Goal: Information Seeking & Learning: Learn about a topic

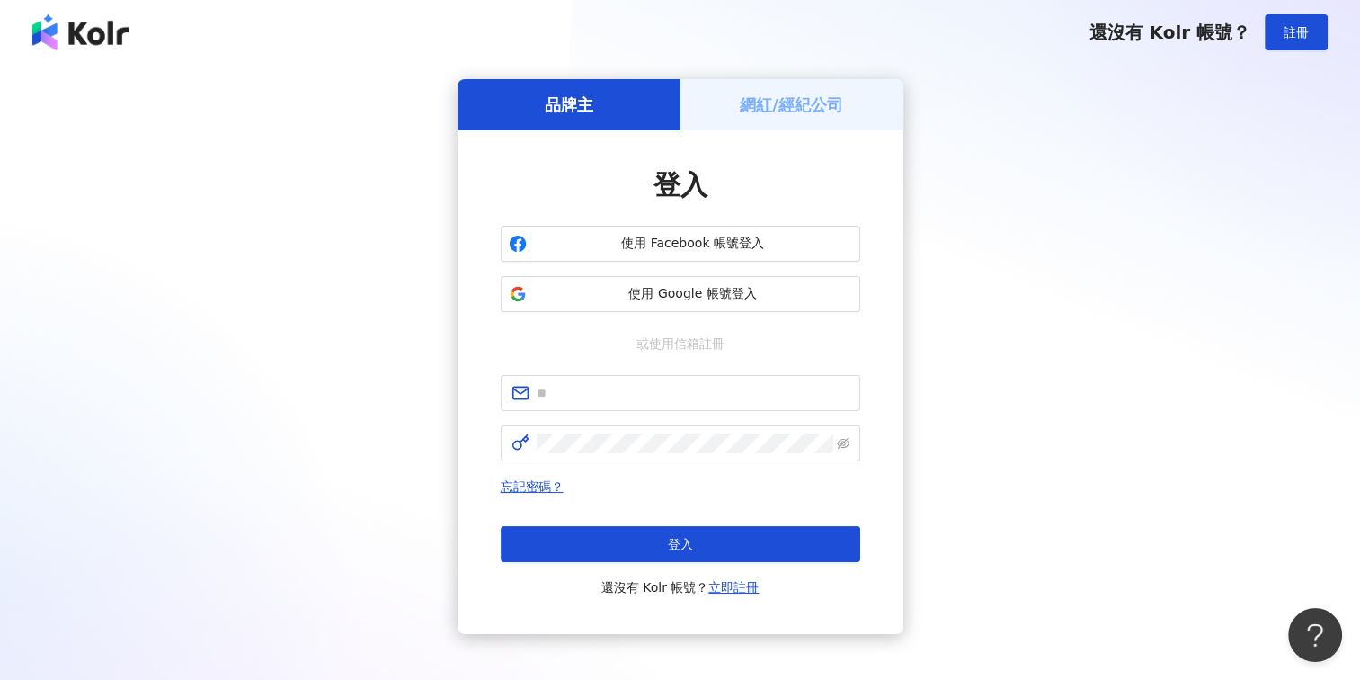
click at [823, 102] on h5 "網紅/經紀公司" at bounding box center [791, 104] width 103 height 22
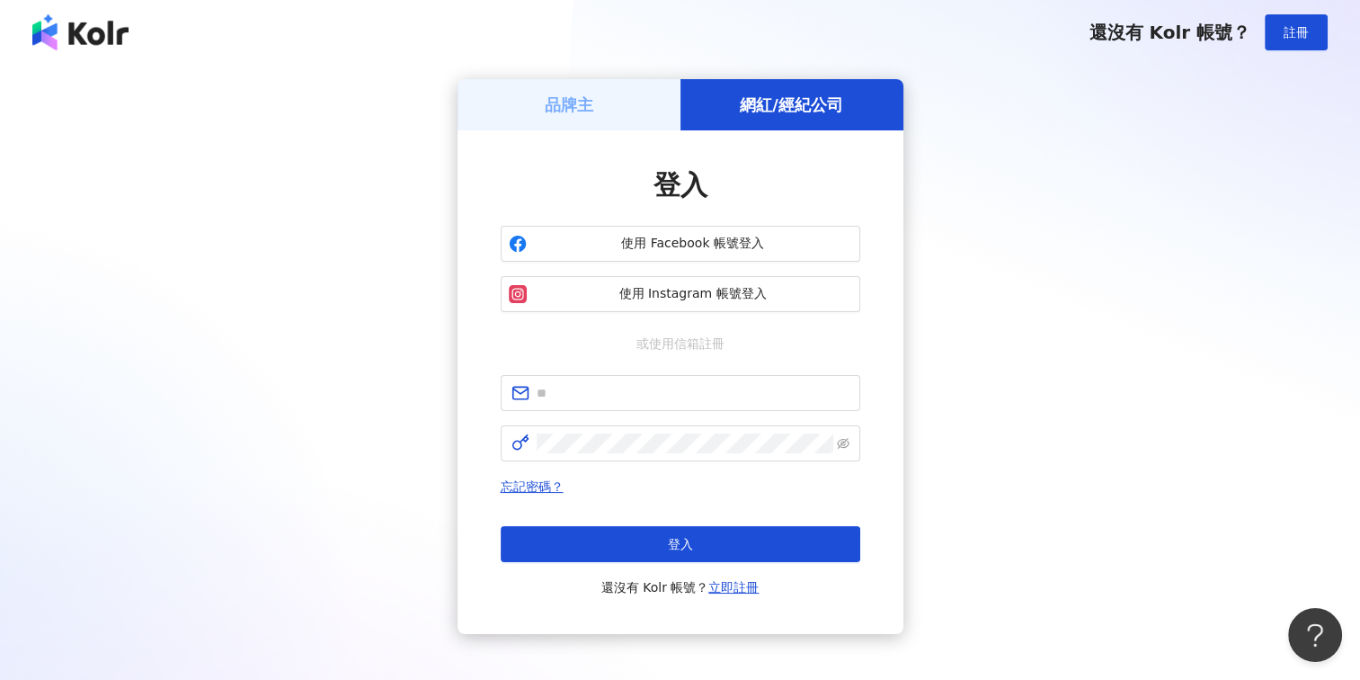
click at [529, 102] on div "品牌主" at bounding box center [569, 104] width 223 height 51
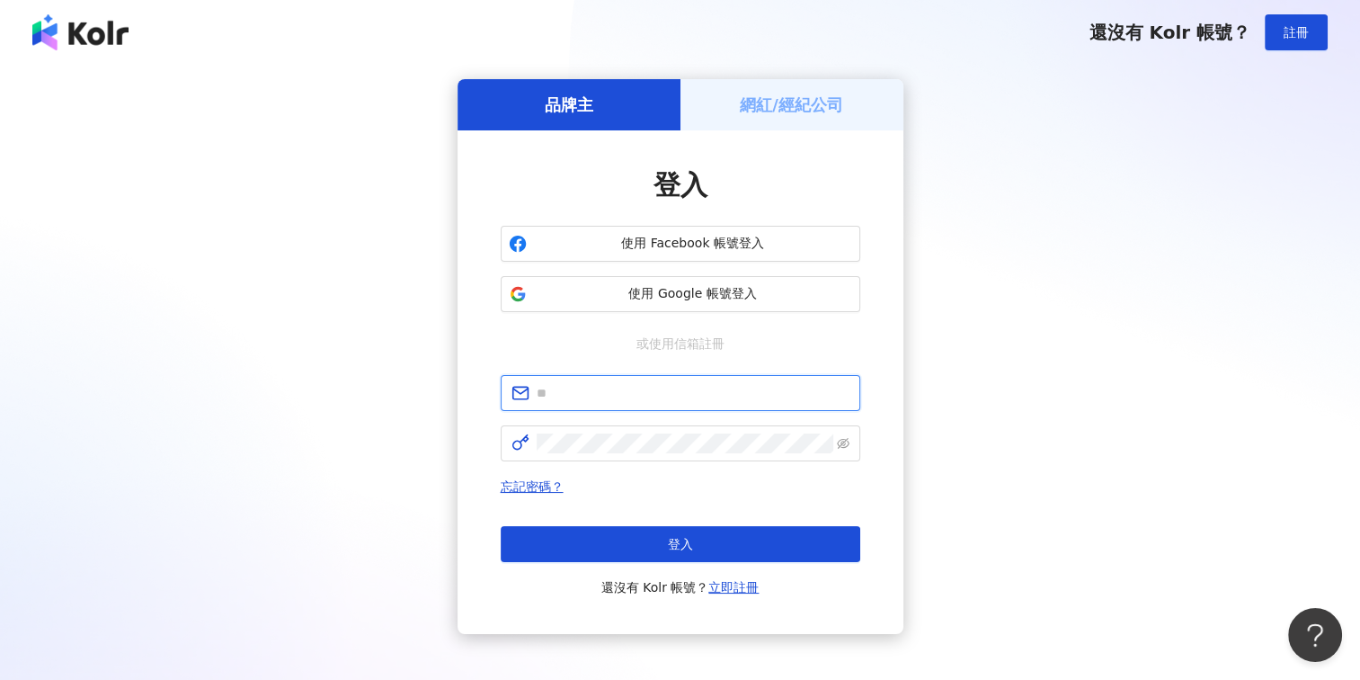
click at [691, 404] on span at bounding box center [681, 393] width 360 height 36
paste input "**********"
type input "**********"
click at [658, 453] on span at bounding box center [681, 443] width 360 height 36
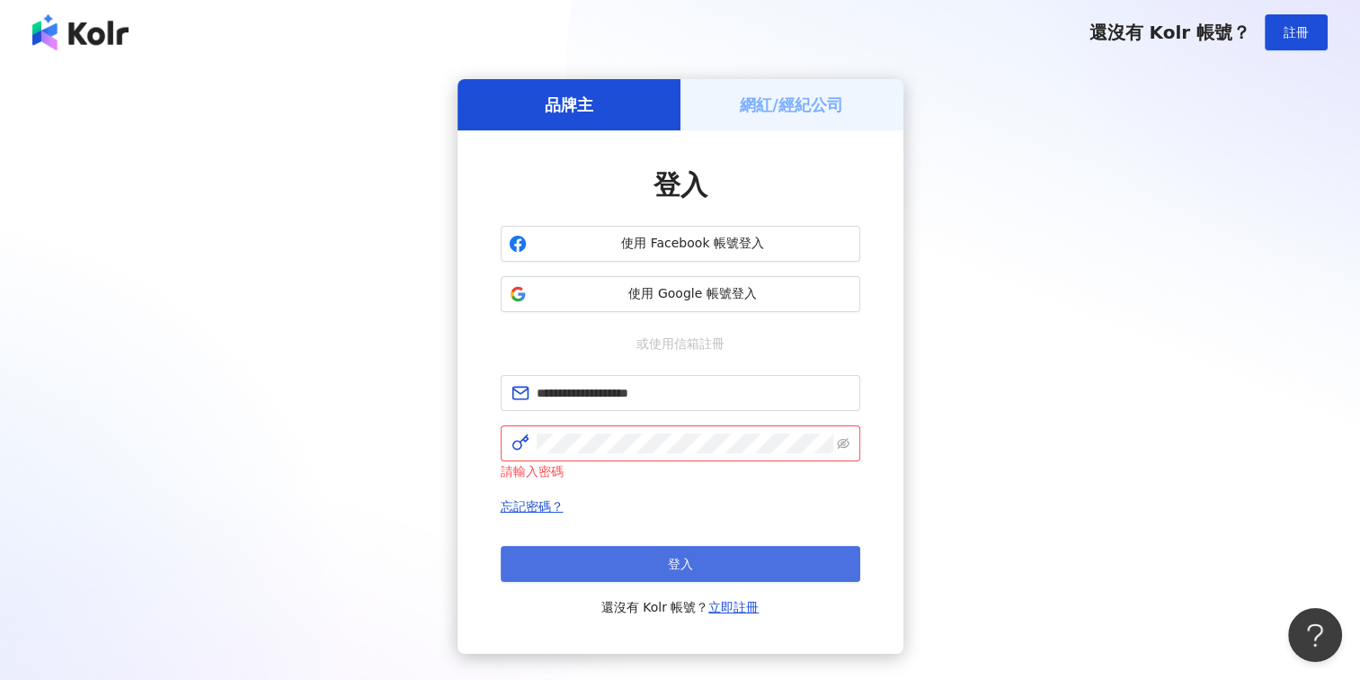
click at [649, 560] on button "登入" at bounding box center [681, 564] width 360 height 36
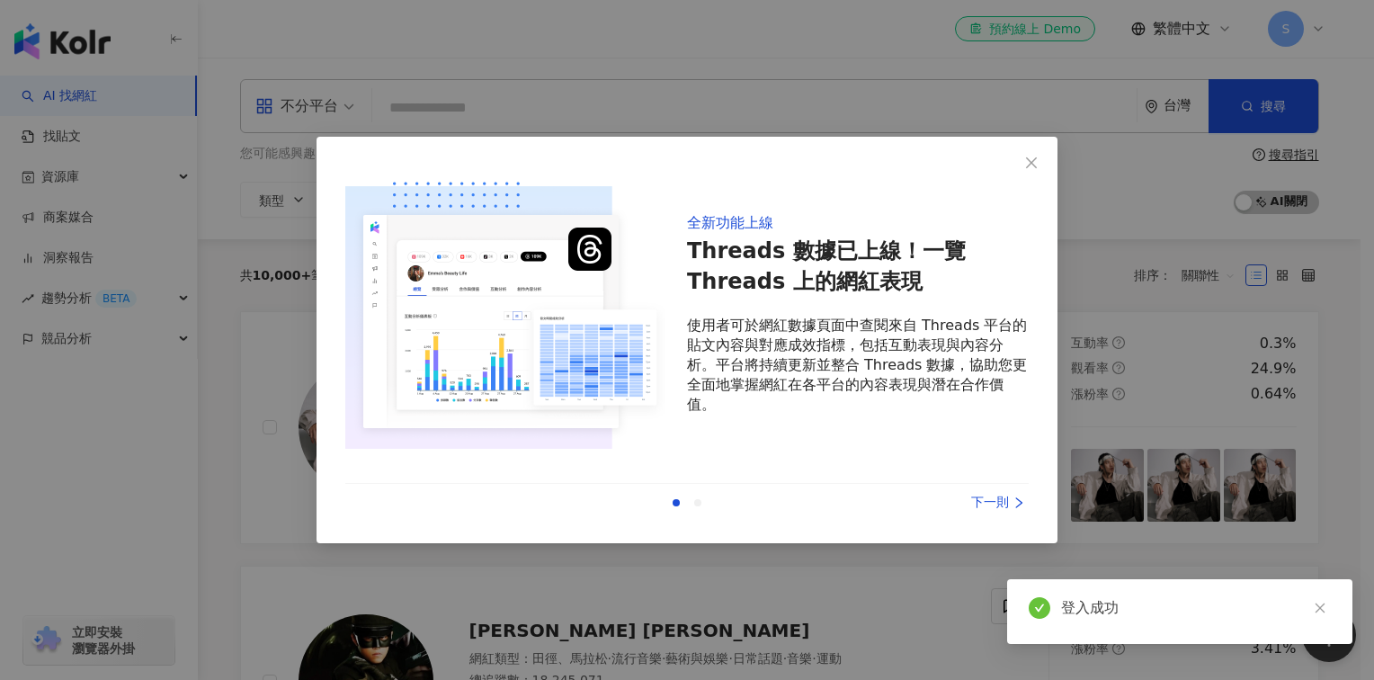
click at [1016, 498] on icon "right" at bounding box center [1019, 502] width 6 height 11
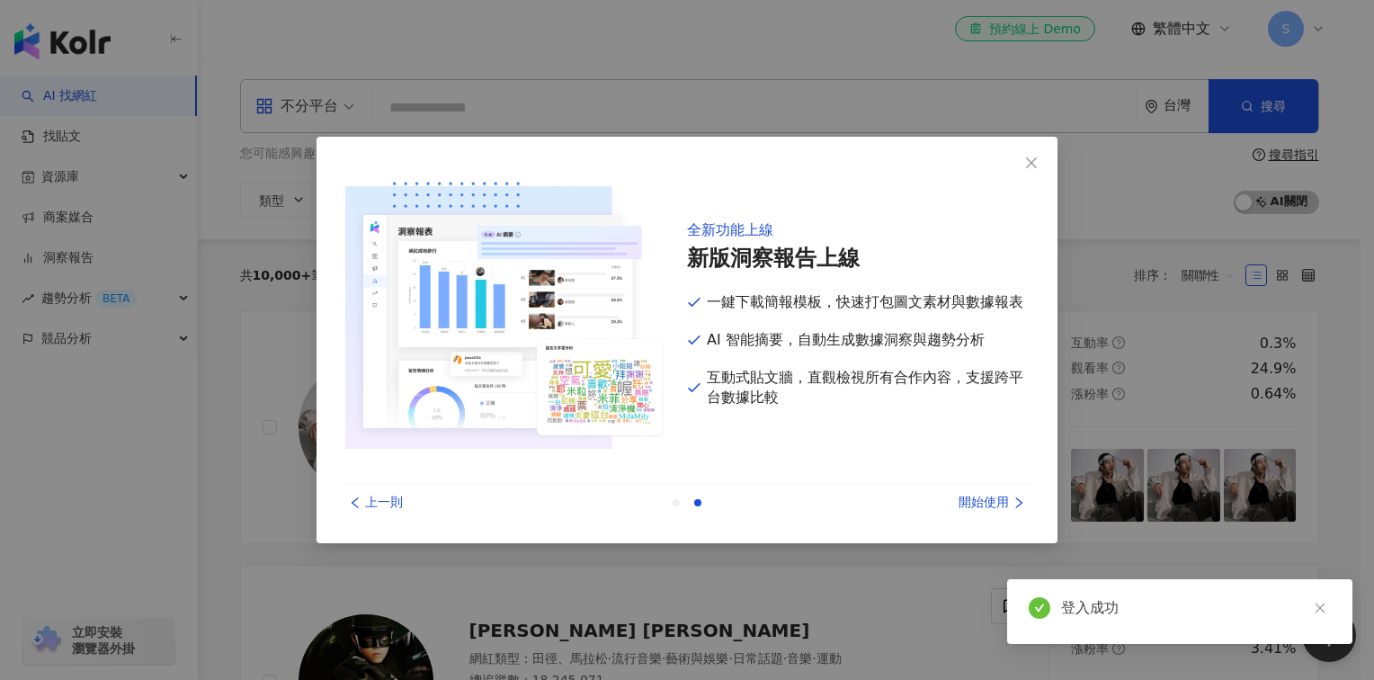
click at [1008, 501] on div "開始使用" at bounding box center [961, 503] width 135 height 20
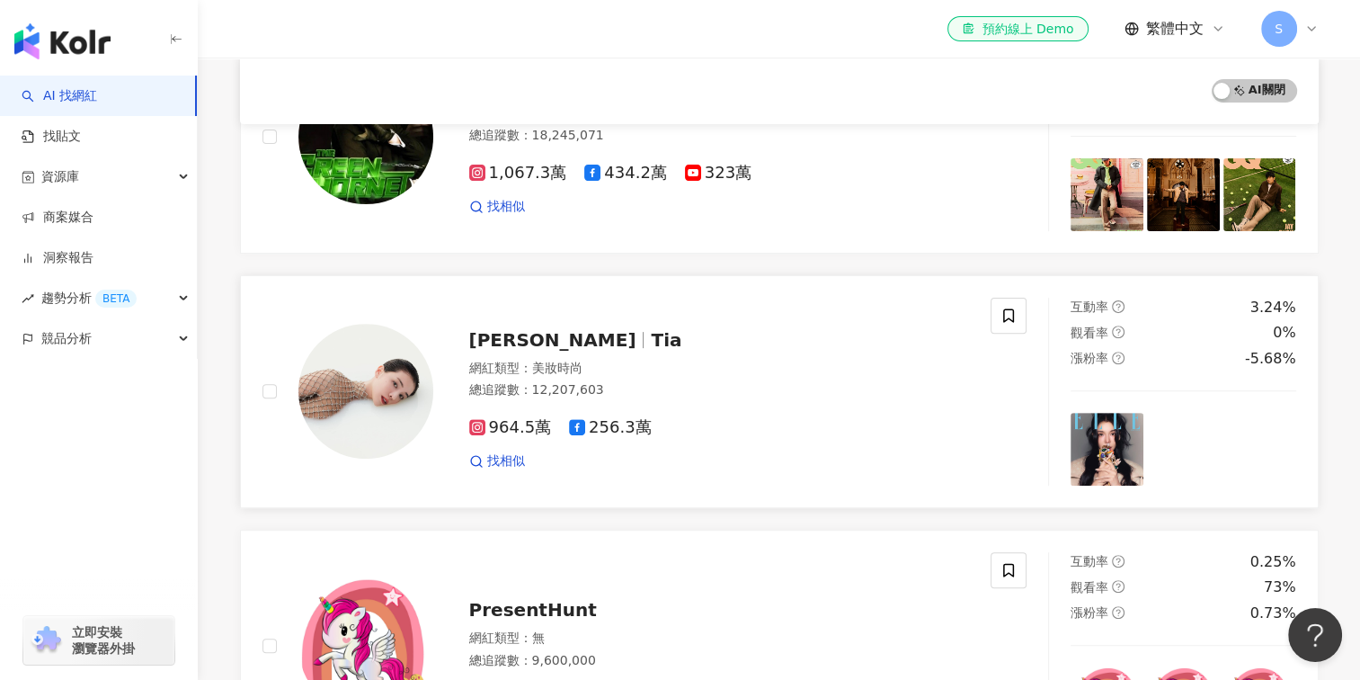
scroll to position [539, 0]
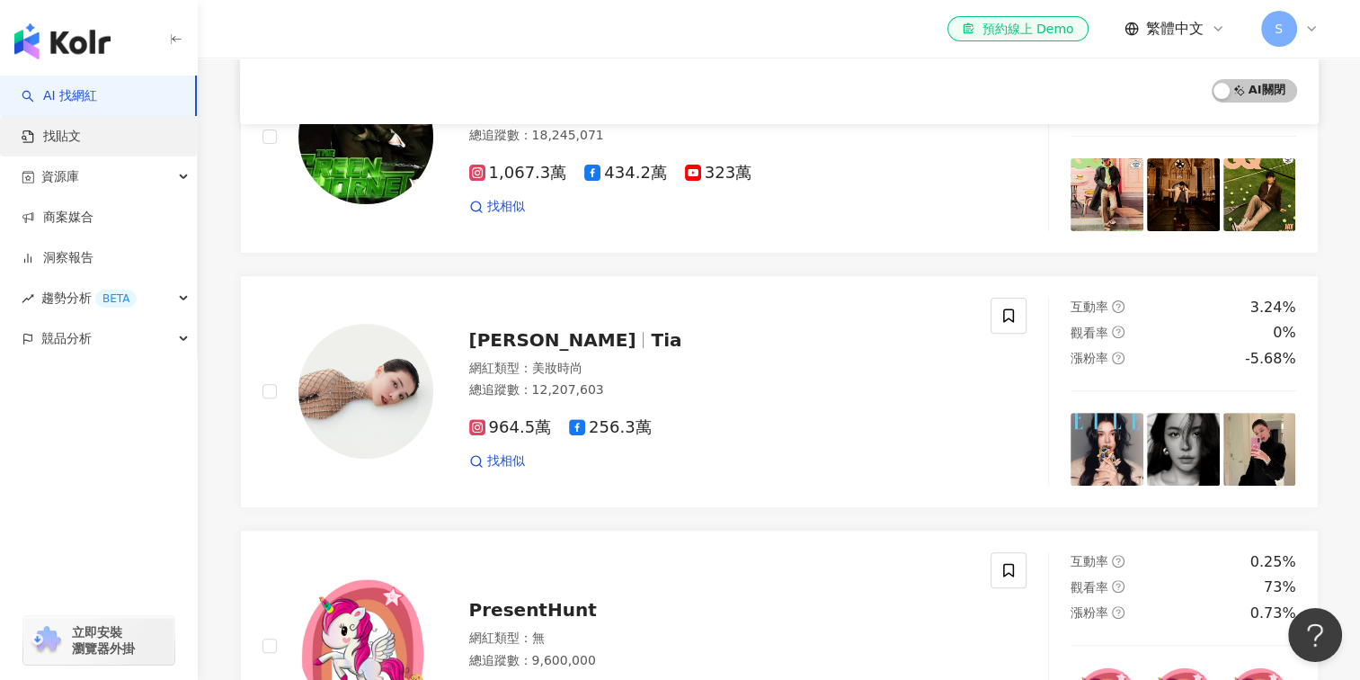
click at [81, 136] on link "找貼文" at bounding box center [51, 137] width 59 height 18
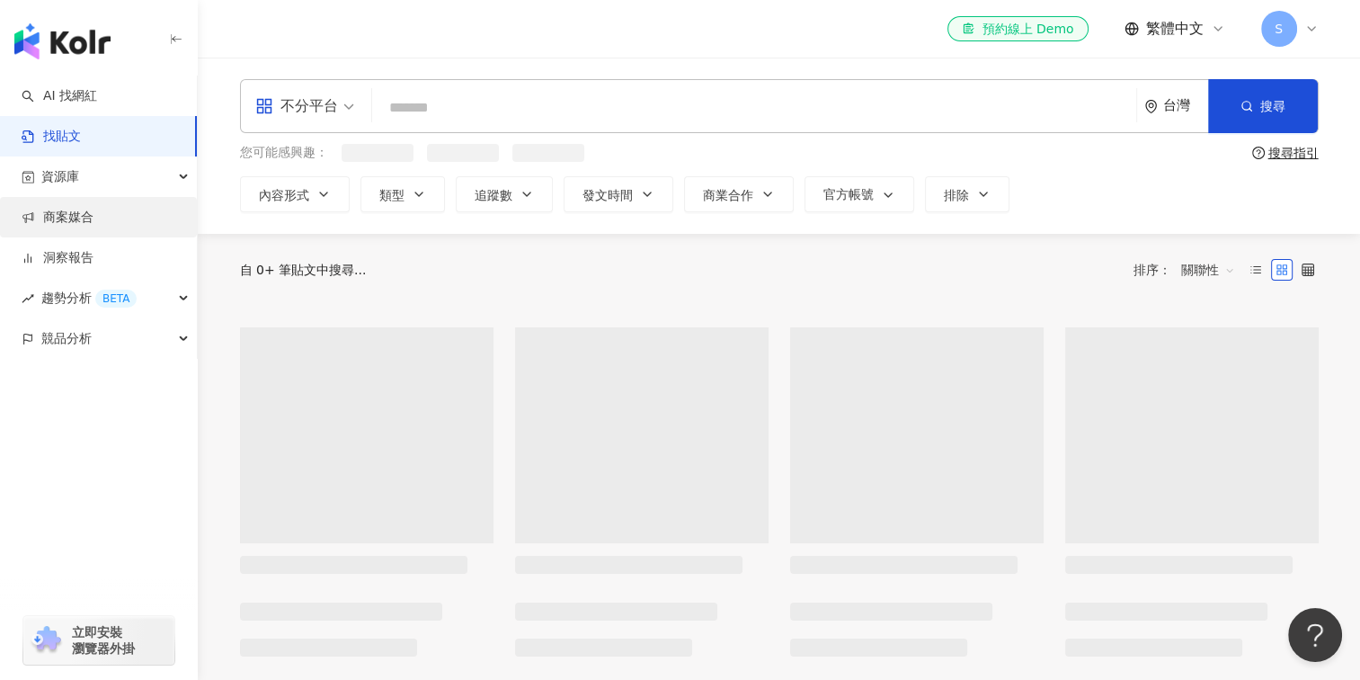
click at [65, 214] on link "商案媒合" at bounding box center [58, 218] width 72 height 18
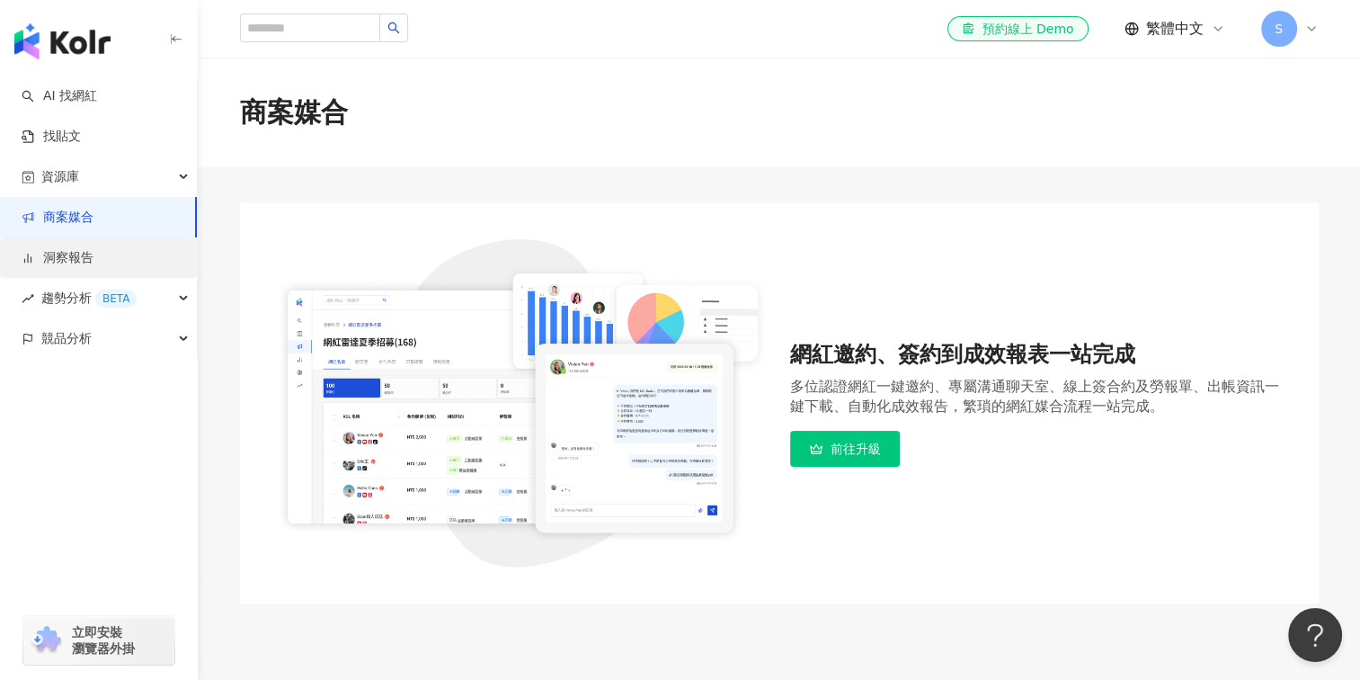
click at [93, 267] on link "洞察報告" at bounding box center [58, 258] width 72 height 18
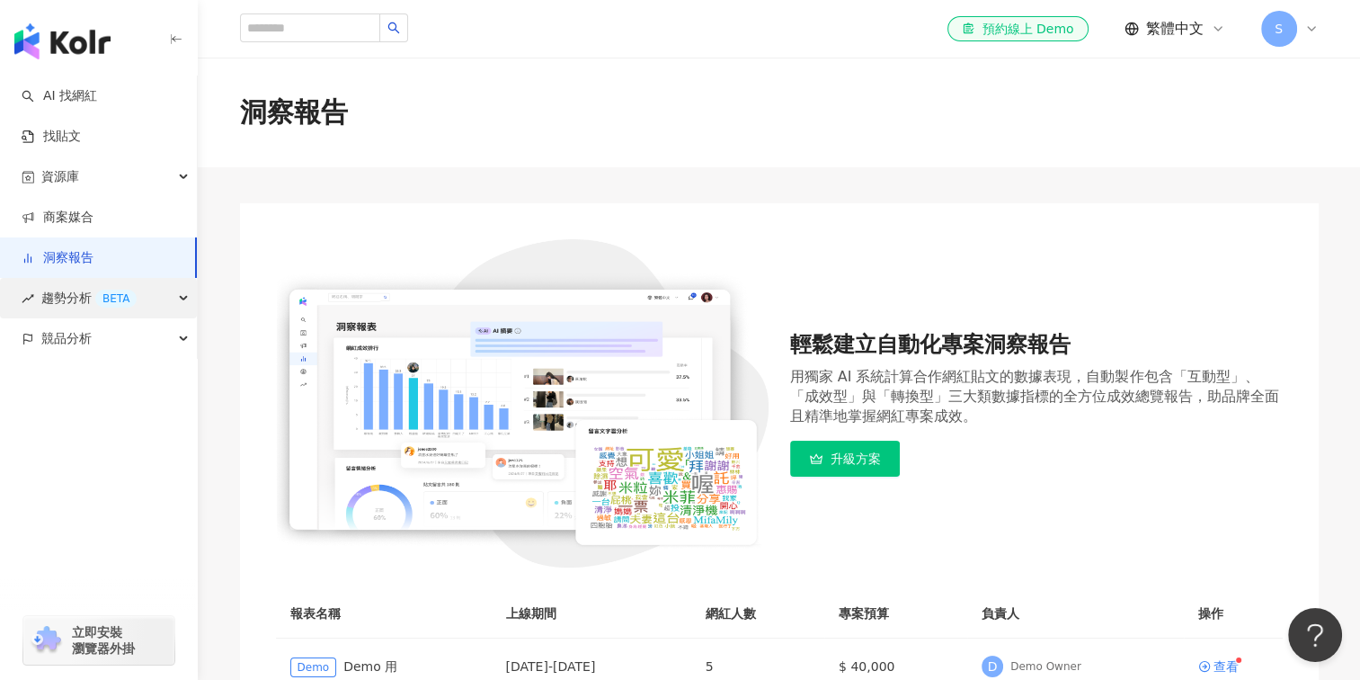
click at [6, 312] on div "趨勢分析 BETA" at bounding box center [98, 298] width 197 height 40
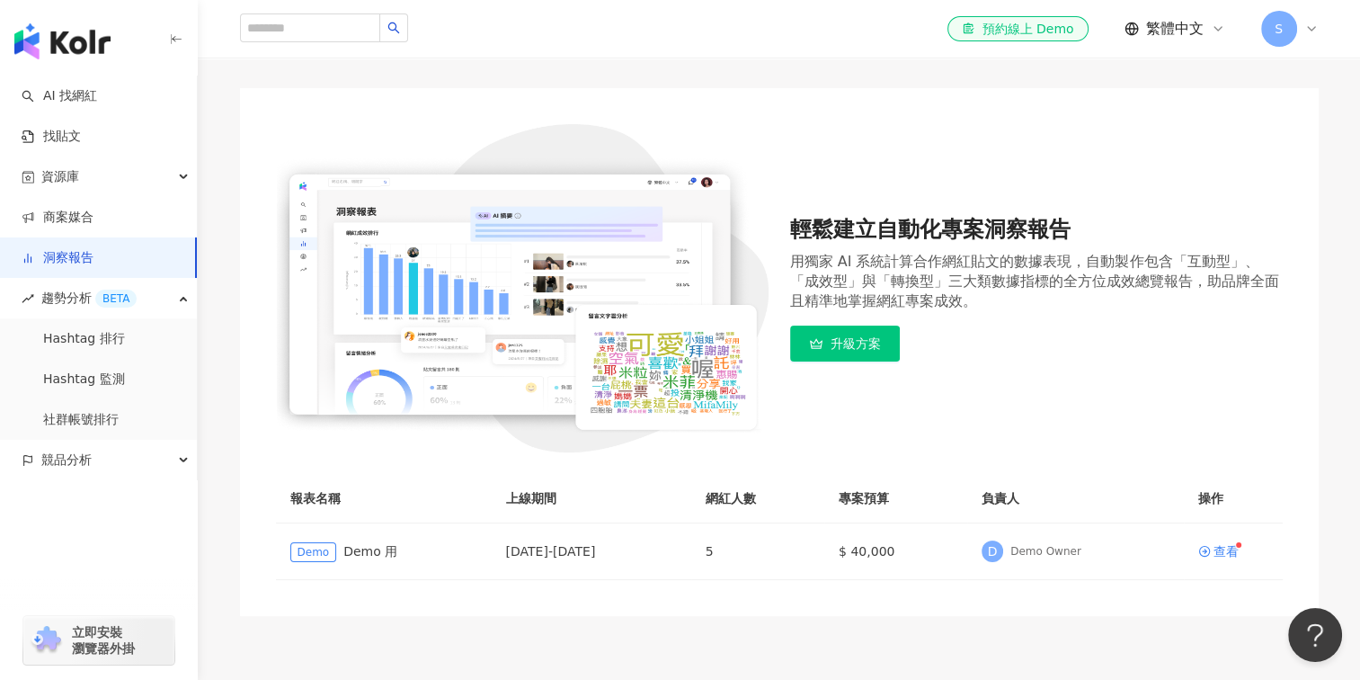
scroll to position [251, 0]
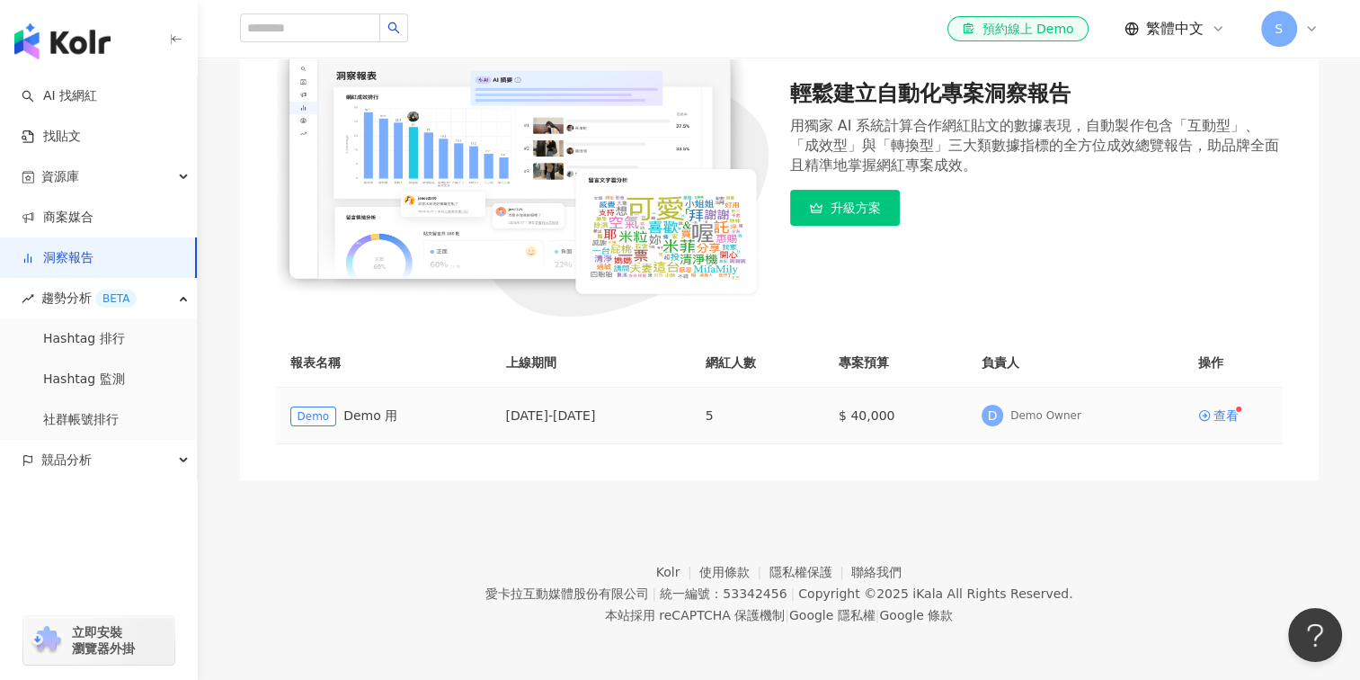
click at [567, 419] on div "[DATE] - [DATE]" at bounding box center [591, 415] width 171 height 20
drag, startPoint x: 716, startPoint y: 423, endPoint x: 727, endPoint y: 423, distance: 11.7
click at [677, 423] on div "[DATE] - [DATE]" at bounding box center [591, 415] width 171 height 20
click at [1227, 419] on div "查看" at bounding box center [1226, 415] width 25 height 13
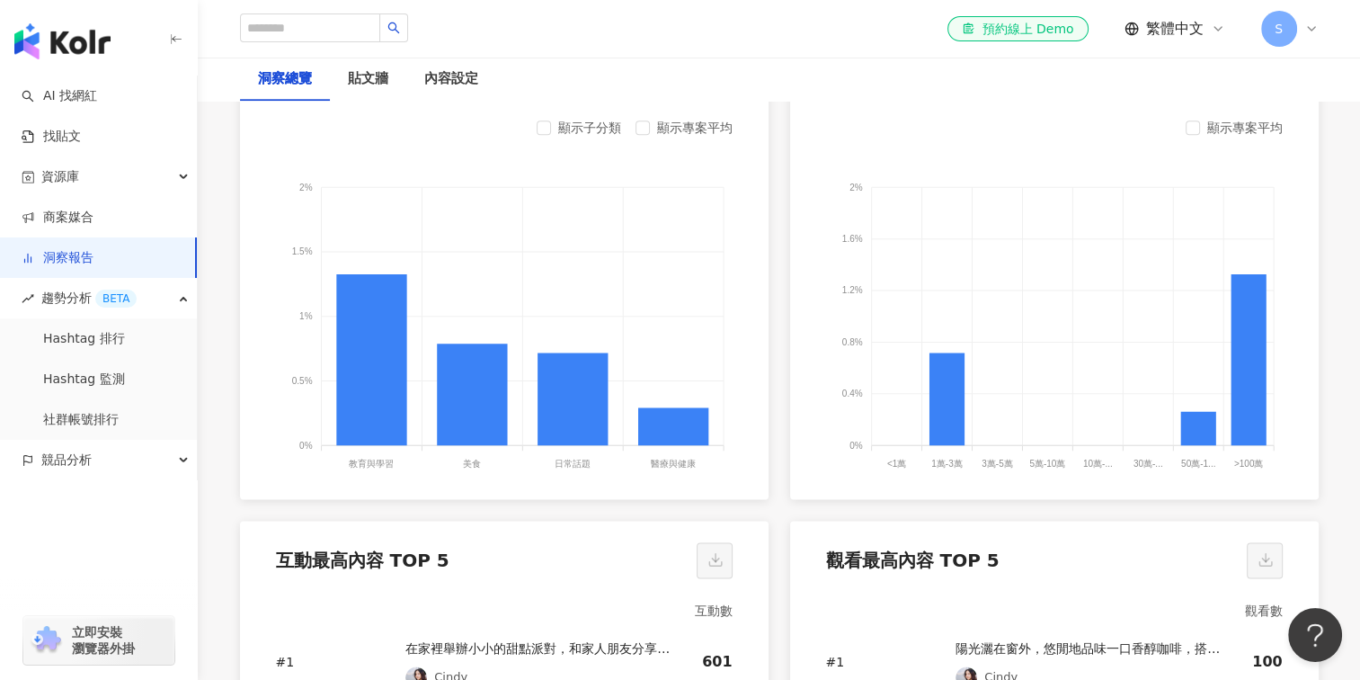
scroll to position [2517, 0]
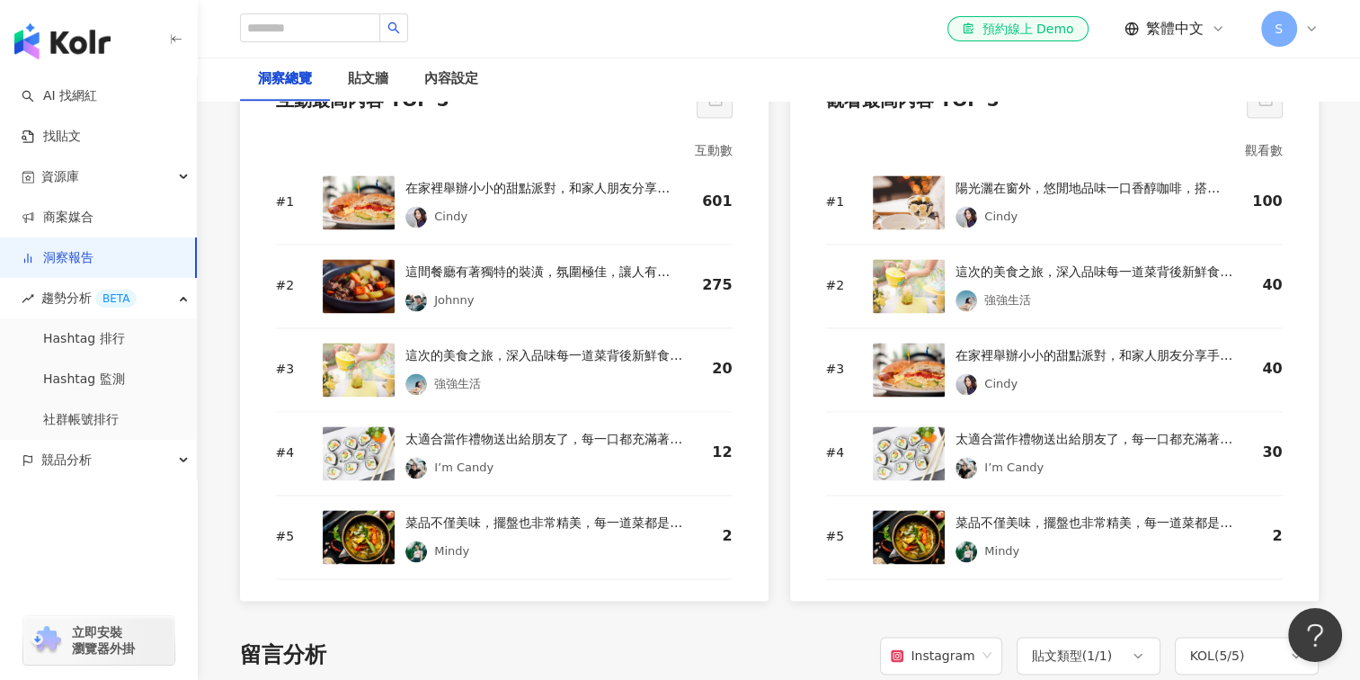
click at [436, 226] on div "在家裡舉辦小小的甜點派對，和家人朋友分享手工製作的美點，歡笑聲中感受幸福。 [PERSON_NAME]" at bounding box center [539, 202] width 268 height 54
click at [397, 209] on div "在家裡舉辦小小的甜點派對，和家人朋友分享手工製作的美點，歡笑聲中感受幸福。 [PERSON_NAME]" at bounding box center [498, 202] width 351 height 54
click at [412, 217] on img at bounding box center [416, 217] width 22 height 22
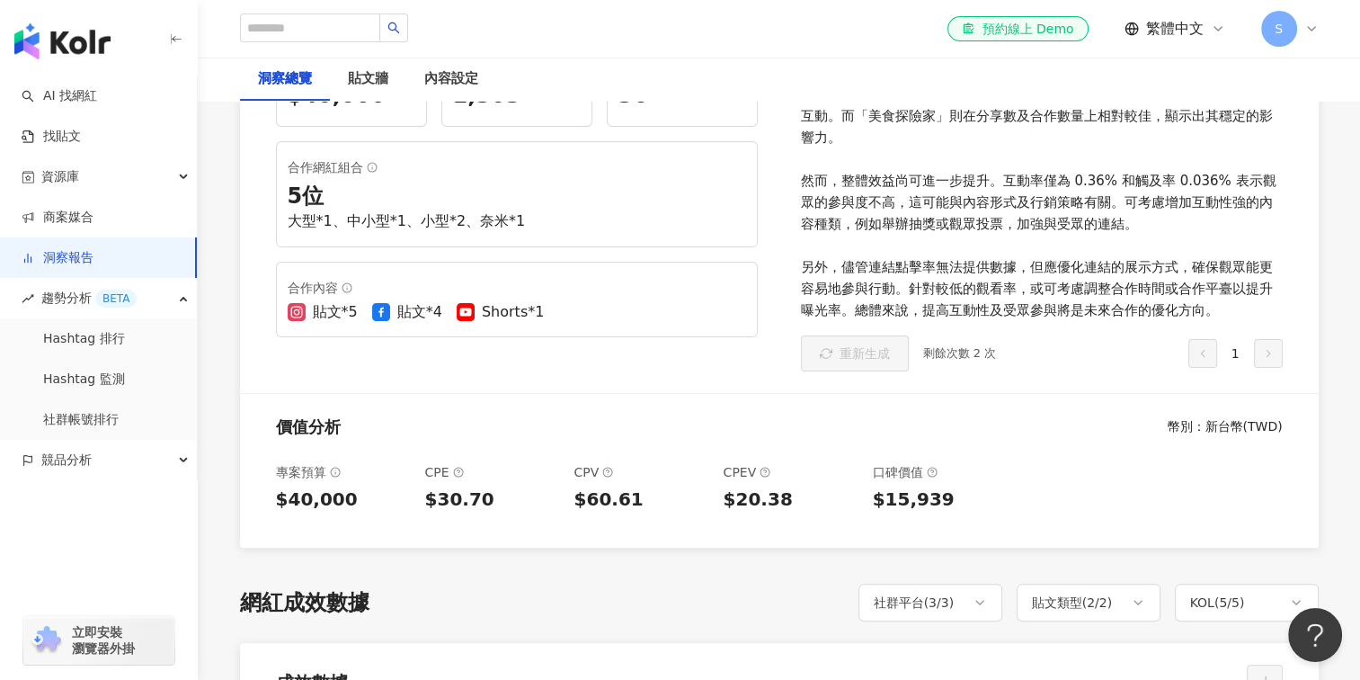
scroll to position [0, 0]
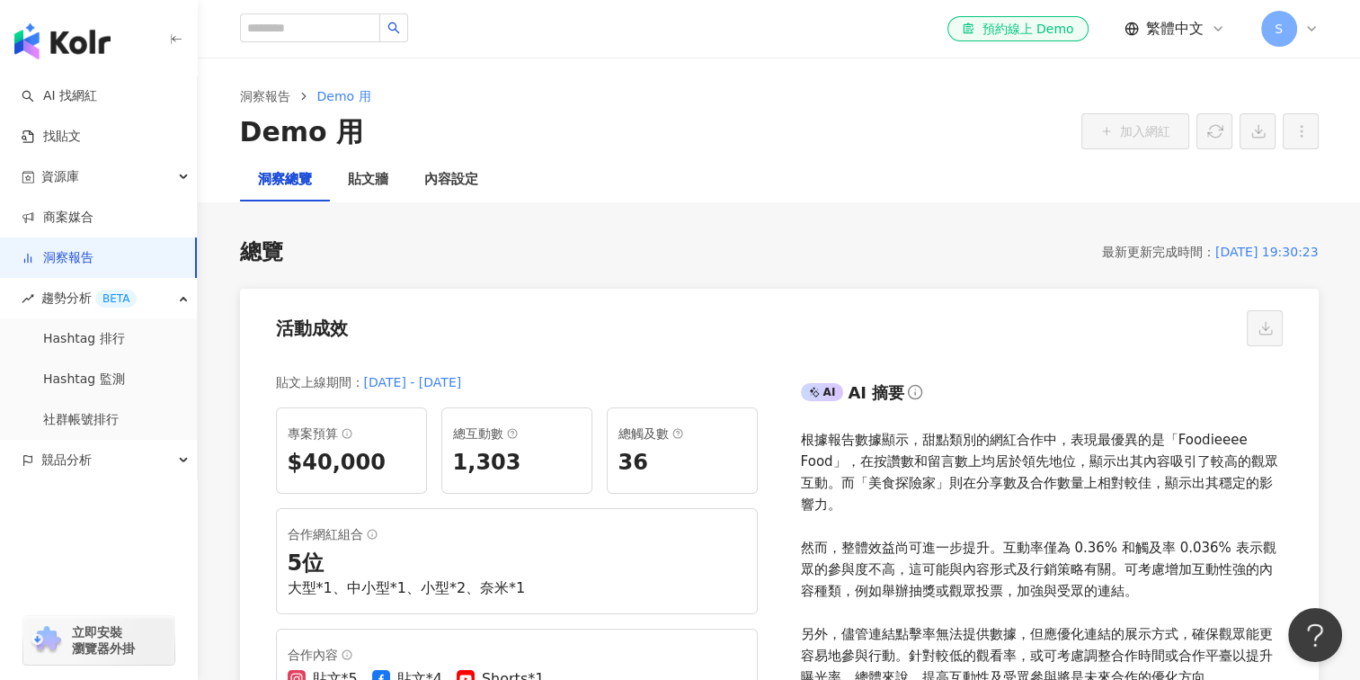
drag, startPoint x: 1341, startPoint y: 503, endPoint x: 1307, endPoint y: 191, distance: 312.9
drag, startPoint x: 363, startPoint y: 384, endPoint x: 585, endPoint y: 379, distance: 222.1
click at [585, 379] on div "貼文上線期間 ： [DATE] - [DATE]" at bounding box center [517, 382] width 482 height 22
click at [629, 354] on div "活動成效" at bounding box center [779, 323] width 1079 height 68
click at [851, 339] on div "活動成效" at bounding box center [779, 323] width 1079 height 68
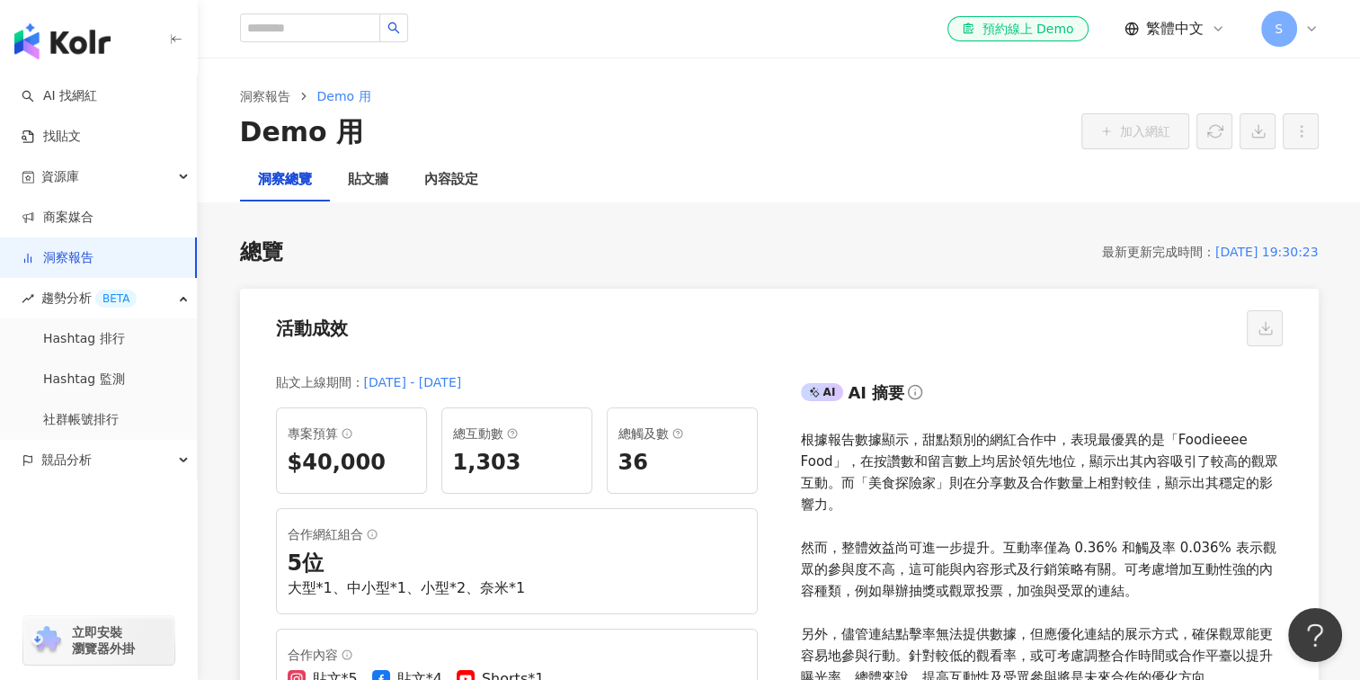
click at [1130, 339] on div "活動成效" at bounding box center [779, 323] width 1079 height 68
